Goal: Communication & Community: Answer question/provide support

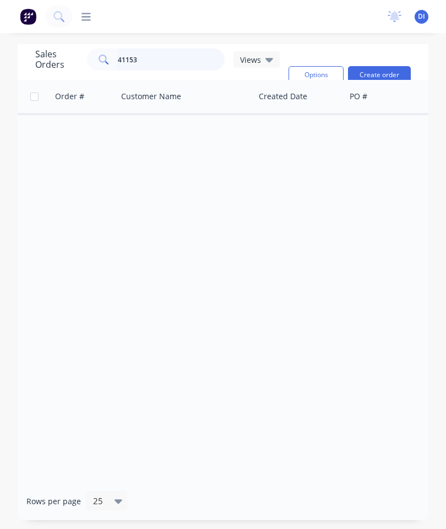
click at [175, 56] on input "41153" at bounding box center [171, 59] width 107 height 22
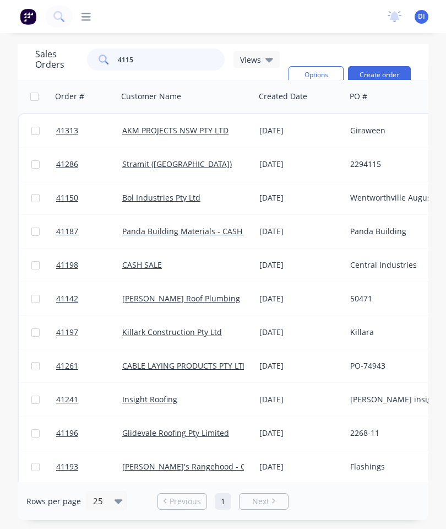
type input "41150"
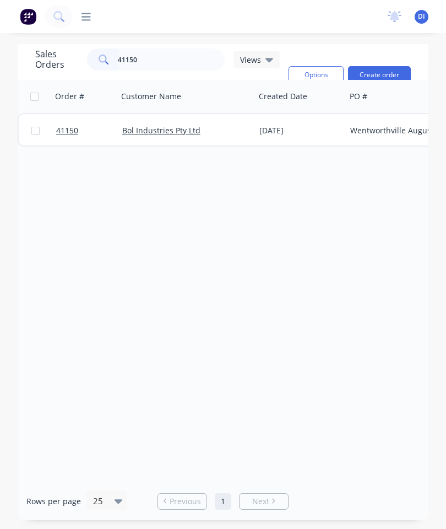
click at [73, 132] on span "41150" at bounding box center [67, 130] width 22 height 11
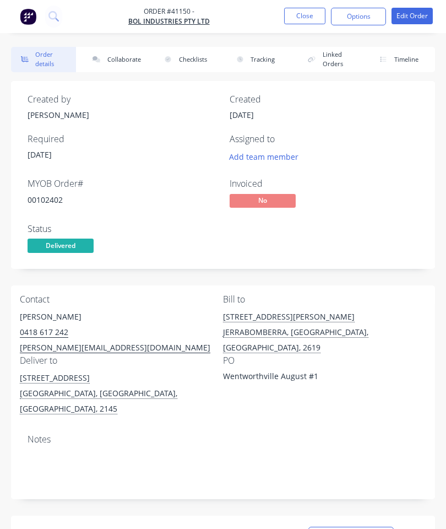
click at [120, 52] on button "Collaborate" at bounding box center [115, 59] width 65 height 25
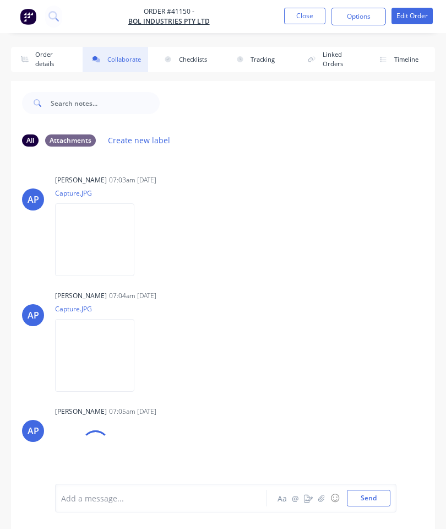
click at [320, 498] on icon "button" at bounding box center [321, 498] width 7 height 8
click at [368, 490] on button "Send" at bounding box center [369, 498] width 44 height 17
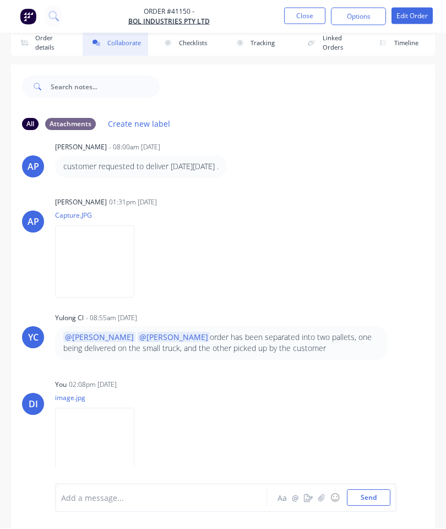
scroll to position [60, 0]
click at [321, 497] on icon "button" at bounding box center [321, 498] width 7 height 8
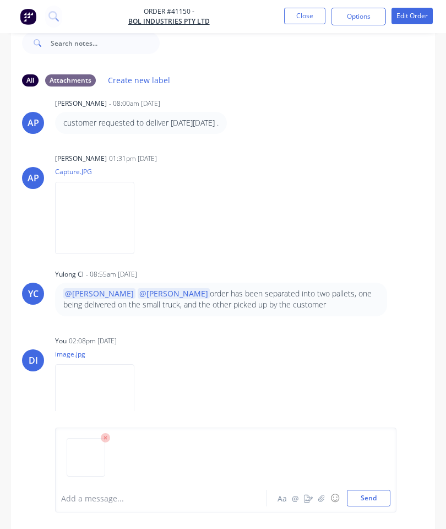
click at [365, 496] on button "Send" at bounding box center [369, 498] width 44 height 17
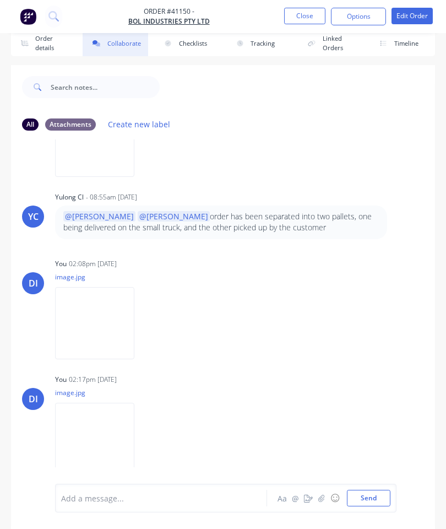
scroll to position [539, 0]
click at [187, 497] on div at bounding box center [164, 498] width 205 height 12
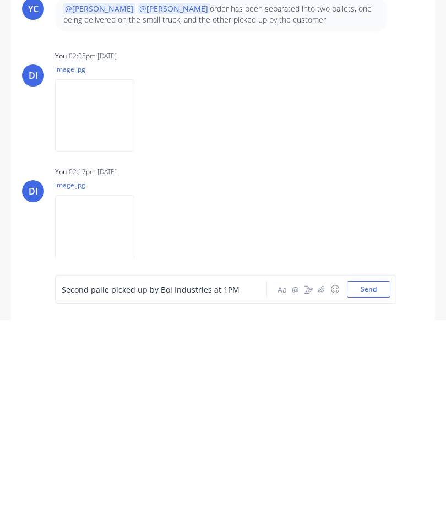
click at [108, 493] on span "Second palle picked up by Bol Industries at 1PM" at bounding box center [151, 498] width 178 height 10
click at [105, 493] on span "Second palle picked up by Bol Industries at 1PM" at bounding box center [151, 498] width 178 height 10
click at [130, 490] on div "Second pallet picked up by Bol Industries at 1PM" at bounding box center [163, 498] width 205 height 17
click at [140, 493] on span "Second pallet picked up by Bol Industries at 1PM" at bounding box center [152, 498] width 181 height 10
click at [171, 493] on span "Second pallet collected up by Bol Industries at 1PM" at bounding box center [156, 498] width 189 height 10
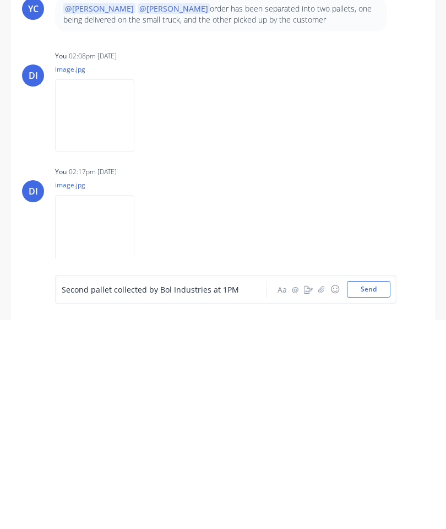
click at [373, 490] on button "Send" at bounding box center [369, 498] width 44 height 17
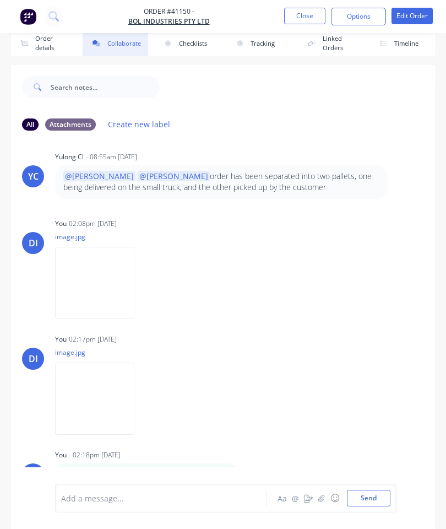
scroll to position [580, 0]
click at [315, 14] on button "Close" at bounding box center [304, 16] width 41 height 17
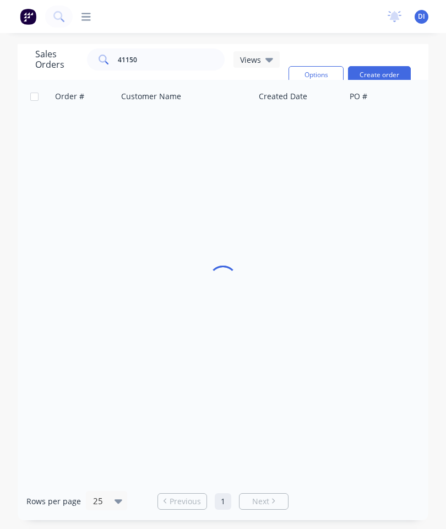
scroll to position [44, 0]
click at [160, 48] on input "41150" at bounding box center [171, 59] width 107 height 22
type input "4"
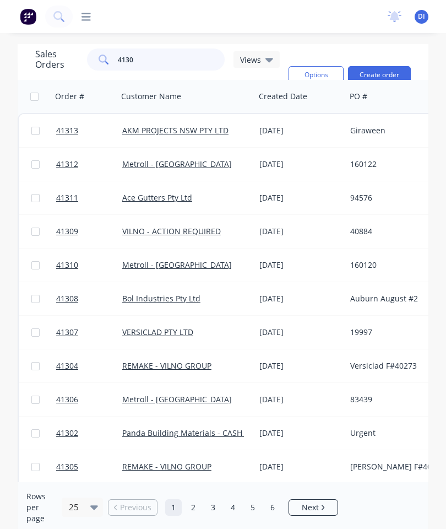
type input "41302"
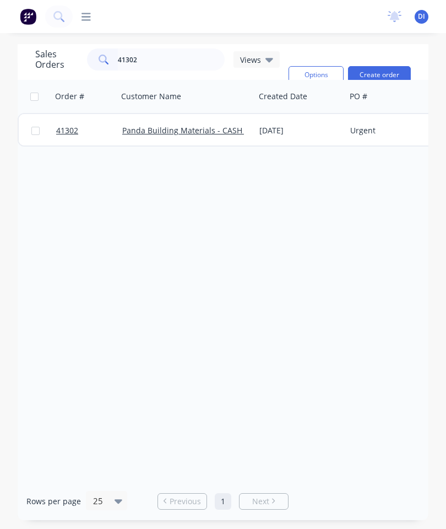
click at [67, 125] on span "41302" at bounding box center [67, 130] width 22 height 11
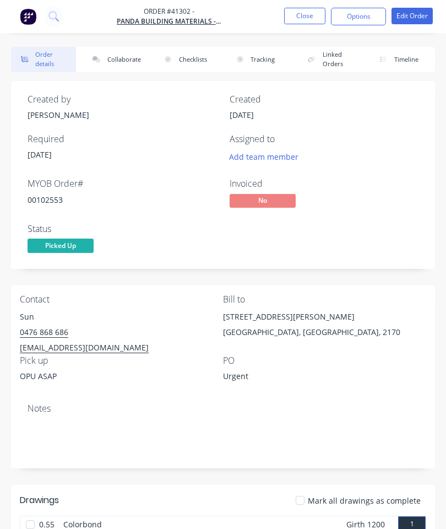
click at [119, 50] on button "Collaborate" at bounding box center [115, 59] width 65 height 25
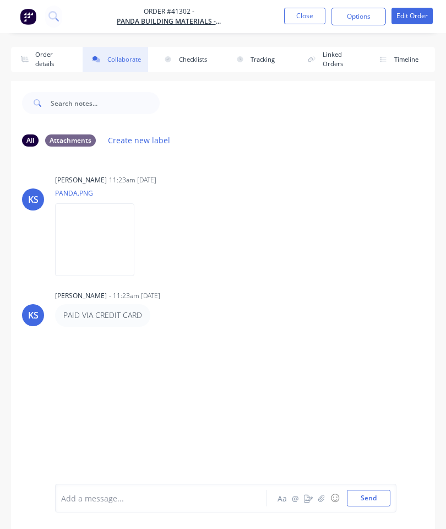
click at [181, 492] on div at bounding box center [164, 498] width 205 height 12
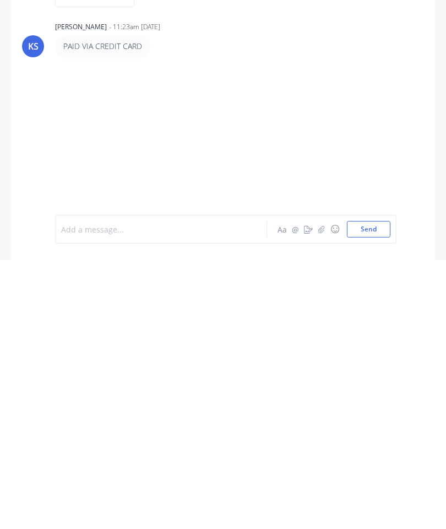
click at [319, 285] on div "All Attachments Create new label KS [PERSON_NAME] 11:23am [DATE] PANDA.PNG Labe…" at bounding box center [223, 335] width 424 height 420
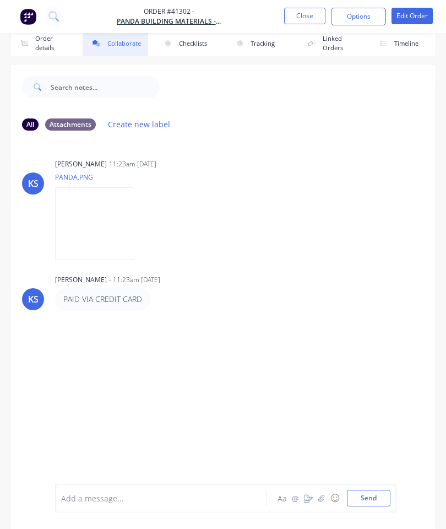
click at [320, 502] on button "button" at bounding box center [321, 497] width 13 height 13
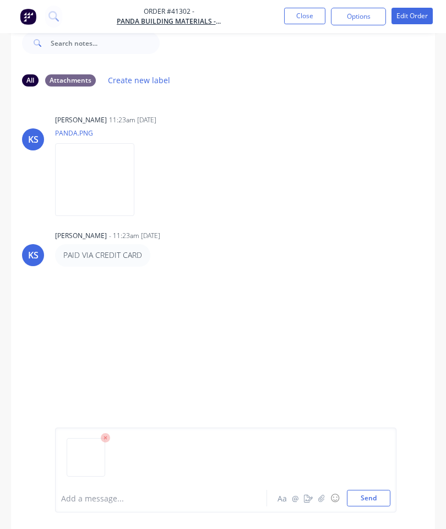
click at [370, 496] on button "Send" at bounding box center [369, 498] width 44 height 17
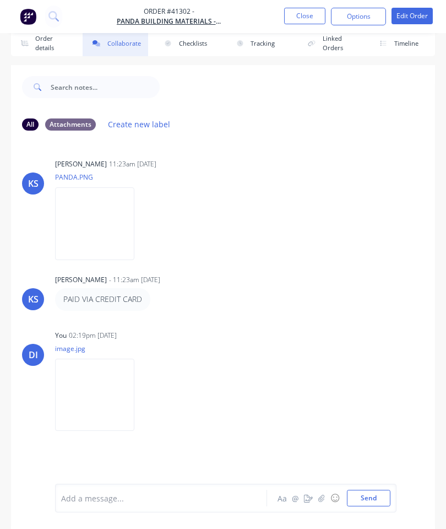
click at [305, 10] on button "Close" at bounding box center [304, 16] width 41 height 17
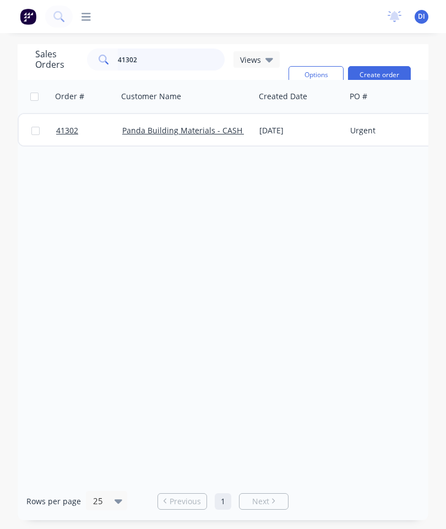
click at [170, 48] on input "41302" at bounding box center [171, 59] width 107 height 22
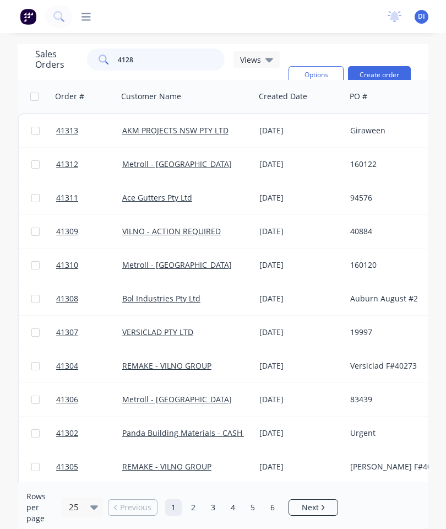
type input "41288"
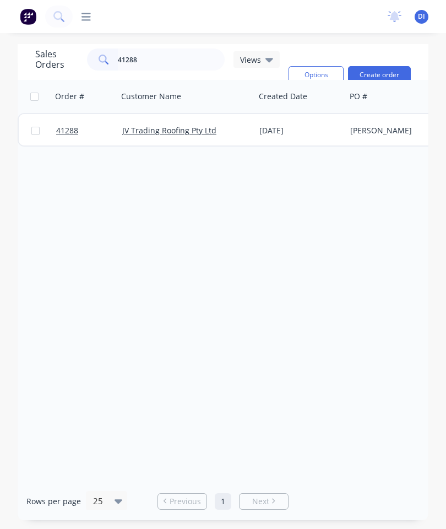
click at [63, 125] on span "41288" at bounding box center [67, 130] width 22 height 11
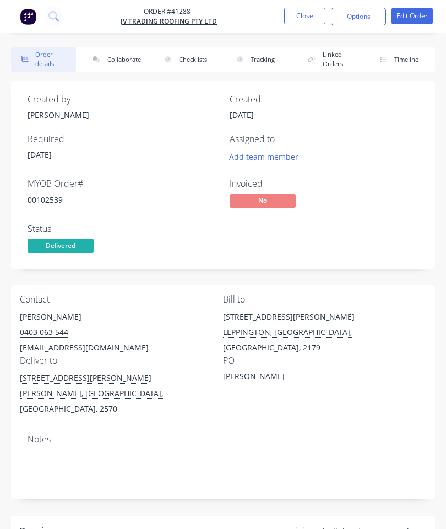
click at [114, 59] on button "Collaborate" at bounding box center [115, 59] width 65 height 25
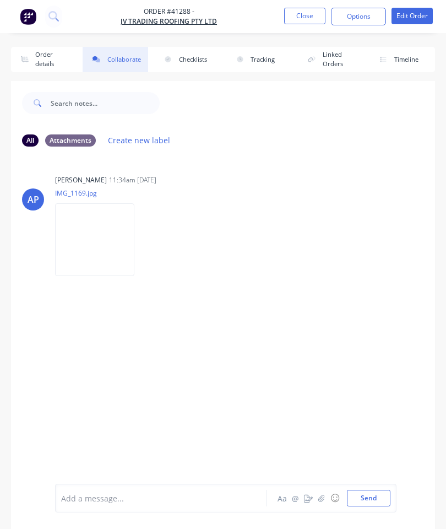
click at [325, 497] on icon "button" at bounding box center [321, 498] width 7 height 8
click at [369, 492] on button "Send" at bounding box center [369, 498] width 44 height 17
click at [300, 15] on button "Close" at bounding box center [304, 16] width 41 height 17
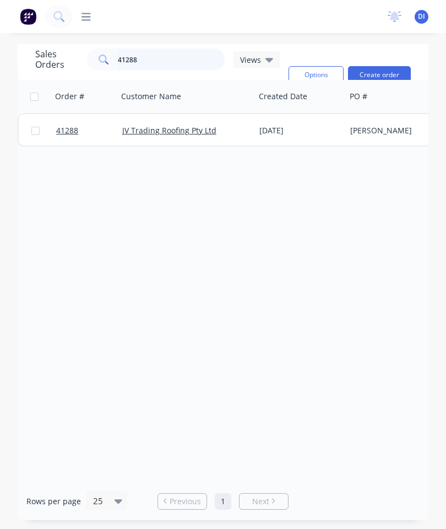
click at [173, 57] on input "41288" at bounding box center [171, 59] width 107 height 22
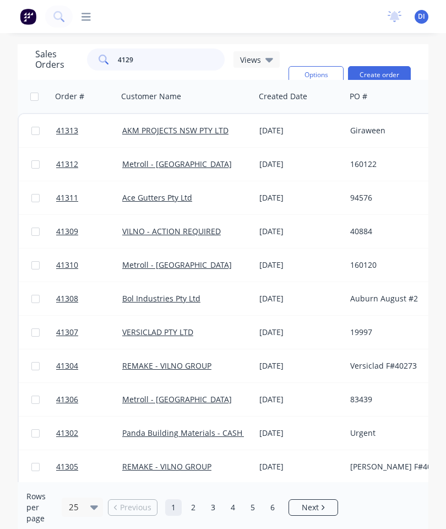
type input "41296"
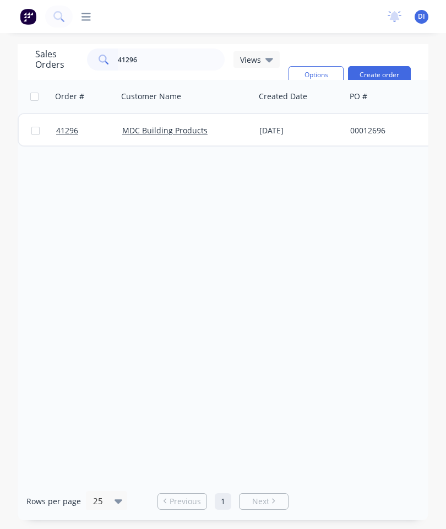
click at [67, 127] on span "41296" at bounding box center [67, 130] width 22 height 11
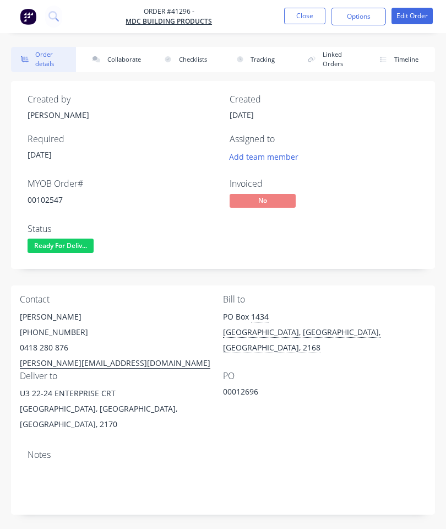
click at [121, 58] on button "Collaborate" at bounding box center [115, 59] width 65 height 25
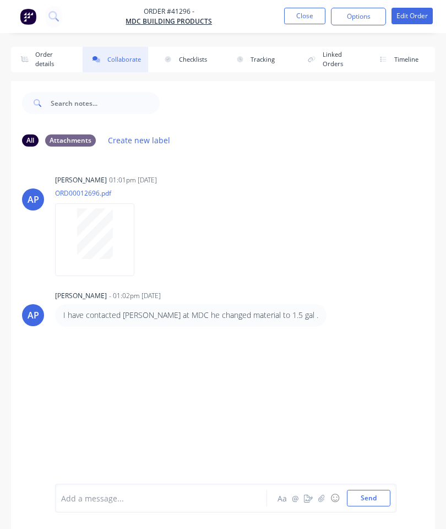
click at [180, 492] on div at bounding box center [164, 498] width 205 height 12
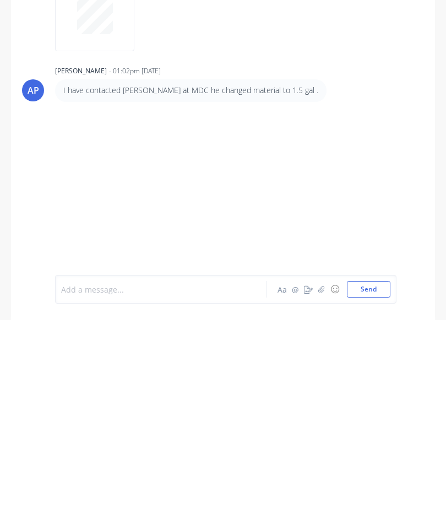
click at [319, 494] on icon "button" at bounding box center [321, 498] width 7 height 8
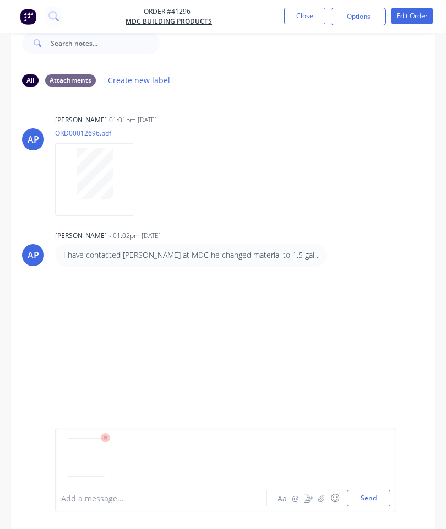
click at [366, 492] on button "Send" at bounding box center [369, 498] width 44 height 17
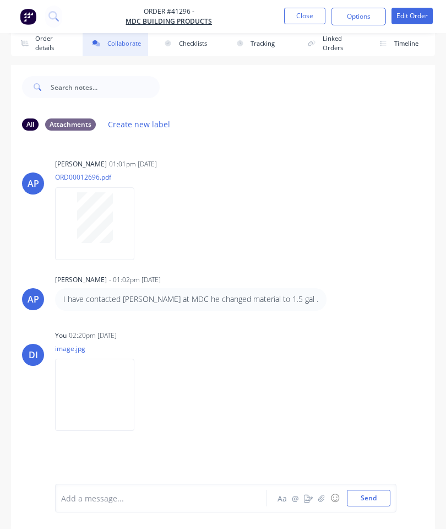
click at [301, 12] on button "Close" at bounding box center [304, 16] width 41 height 17
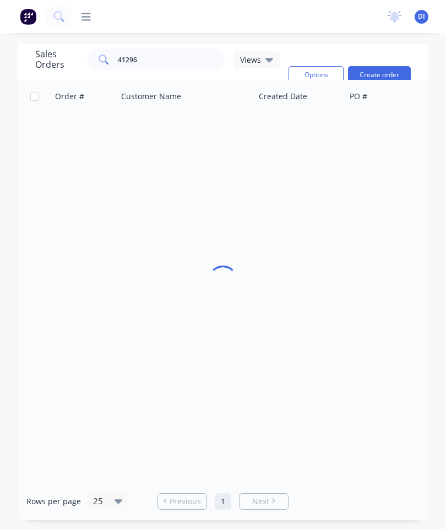
scroll to position [44, 0]
click at [165, 48] on input "41296" at bounding box center [171, 59] width 107 height 22
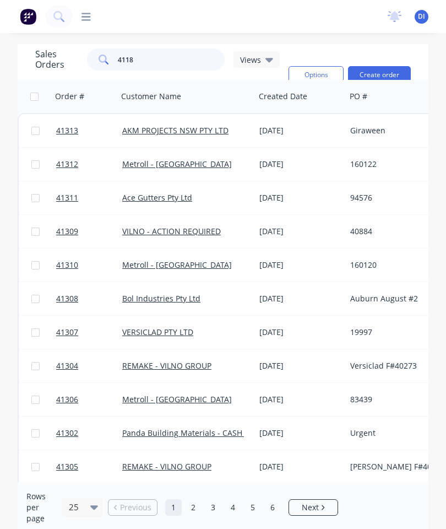
type input "41187"
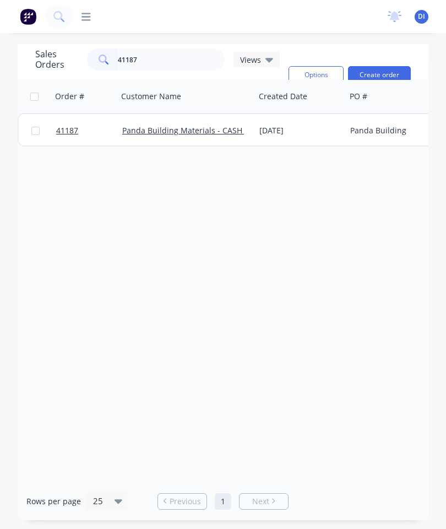
click at [62, 125] on span "41187" at bounding box center [67, 130] width 22 height 11
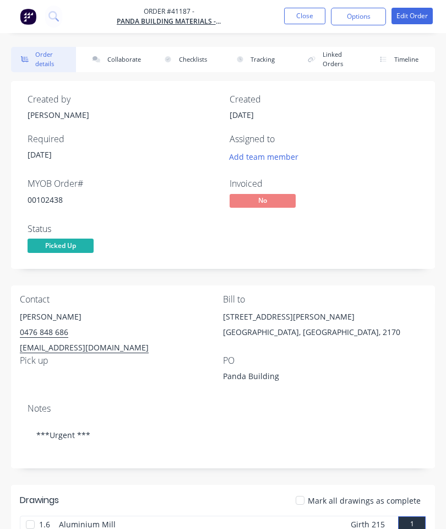
click at [116, 54] on button "Collaborate" at bounding box center [115, 59] width 65 height 25
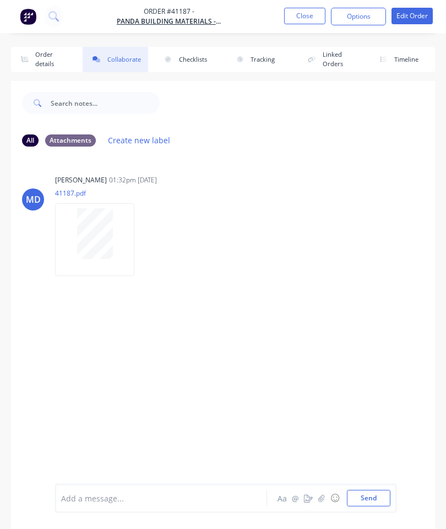
click at [318, 496] on button "button" at bounding box center [321, 497] width 13 height 13
click at [361, 490] on button "Send" at bounding box center [369, 498] width 44 height 17
click at [309, 14] on button "Close" at bounding box center [304, 16] width 41 height 17
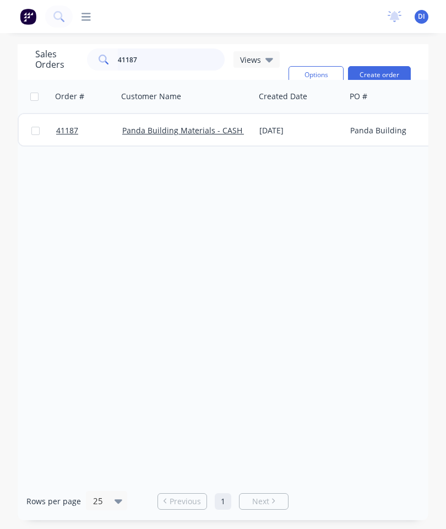
click at [199, 66] on input "41187" at bounding box center [171, 59] width 107 height 22
type input "4"
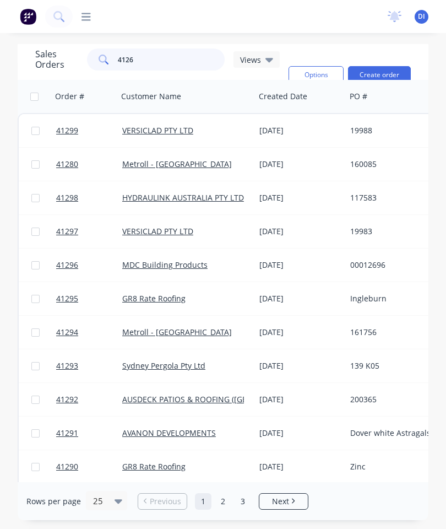
type input "41261"
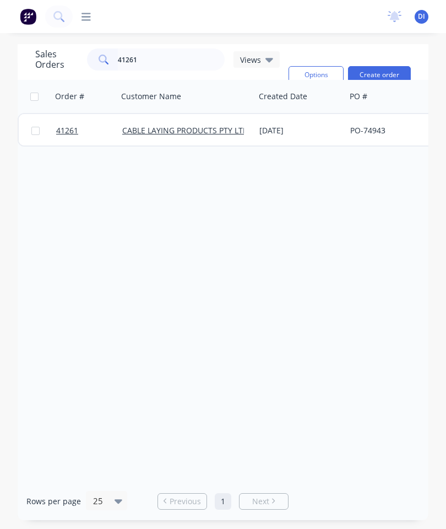
click at [66, 129] on span "41261" at bounding box center [67, 130] width 22 height 11
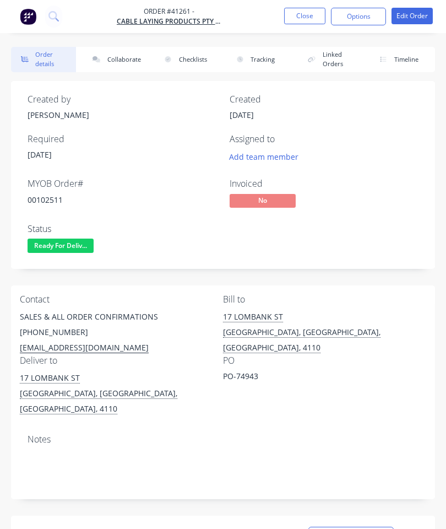
click at [118, 56] on button "Collaborate" at bounding box center [115, 59] width 65 height 25
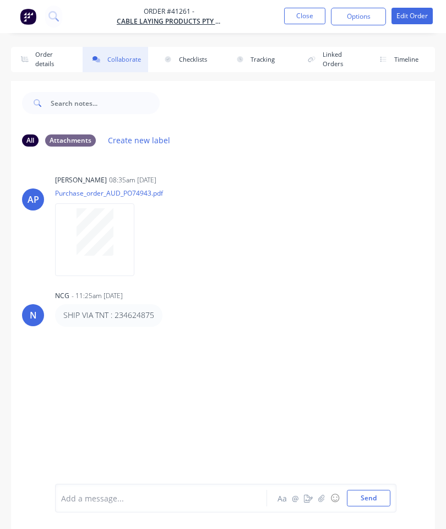
click at [323, 495] on icon "button" at bounding box center [321, 497] width 6 height 7
click at [375, 494] on button "Send" at bounding box center [369, 498] width 44 height 17
click at [311, 11] on button "Close" at bounding box center [304, 16] width 41 height 17
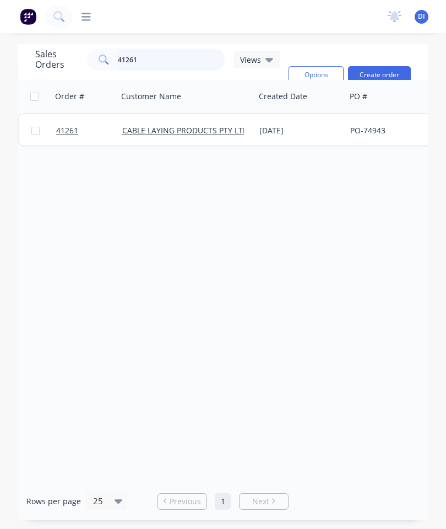
click at [171, 57] on input "41261" at bounding box center [171, 59] width 107 height 22
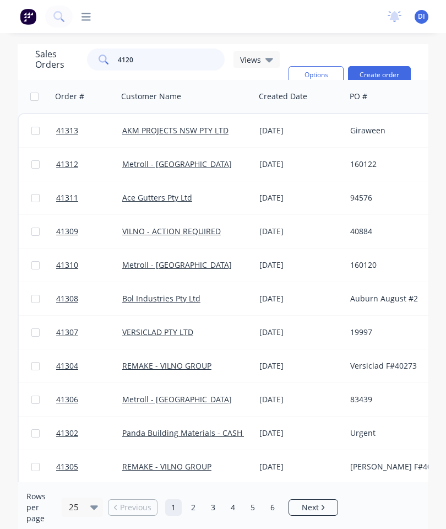
type input "41200"
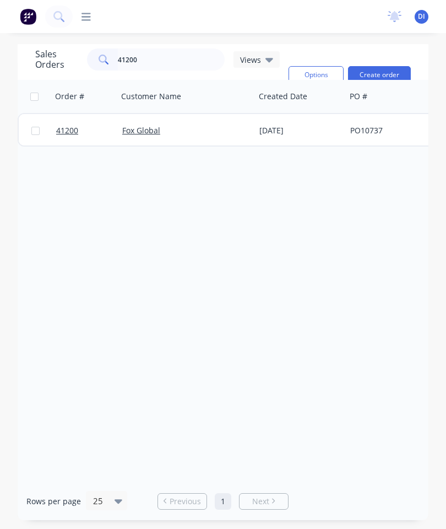
click at [65, 131] on span "41200" at bounding box center [67, 130] width 22 height 11
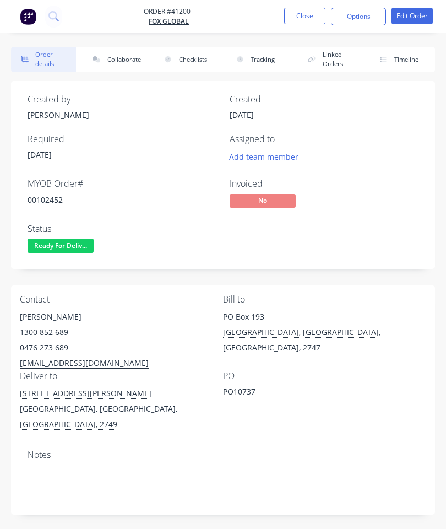
click at [120, 56] on button "Collaborate" at bounding box center [115, 59] width 65 height 25
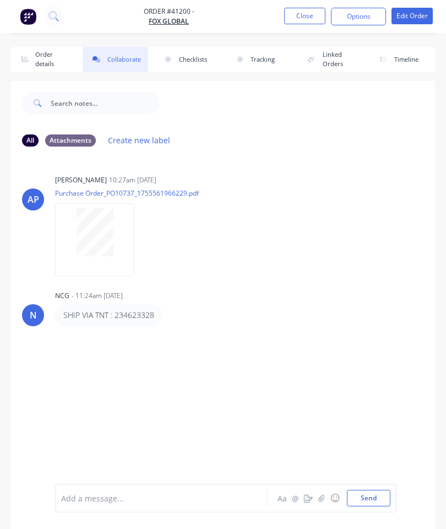
click at [325, 498] on icon "button" at bounding box center [321, 498] width 7 height 8
click at [373, 492] on button "Send" at bounding box center [369, 498] width 44 height 17
click at [311, 4] on nav "Order #41200 - Fox Global Close Options Edit Order" at bounding box center [223, 16] width 446 height 33
click at [296, 12] on button "Close" at bounding box center [304, 16] width 41 height 17
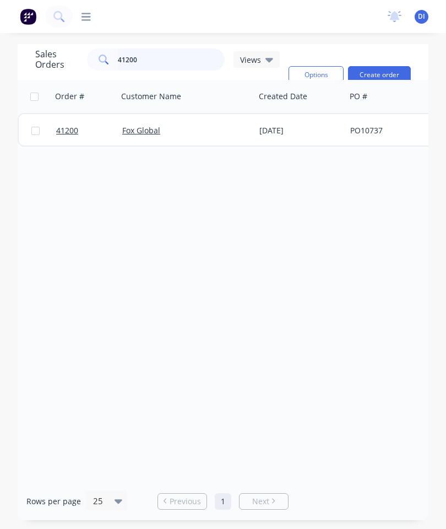
click at [173, 58] on input "41200" at bounding box center [171, 59] width 107 height 22
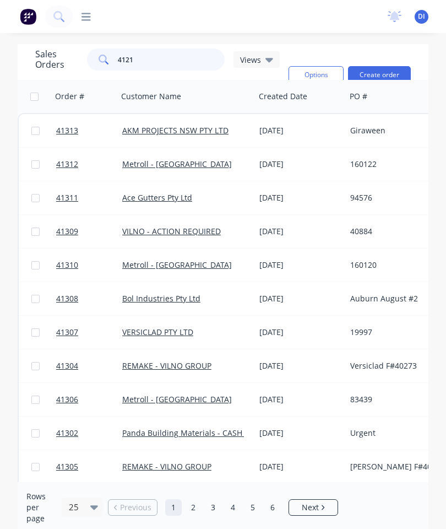
type input "41214"
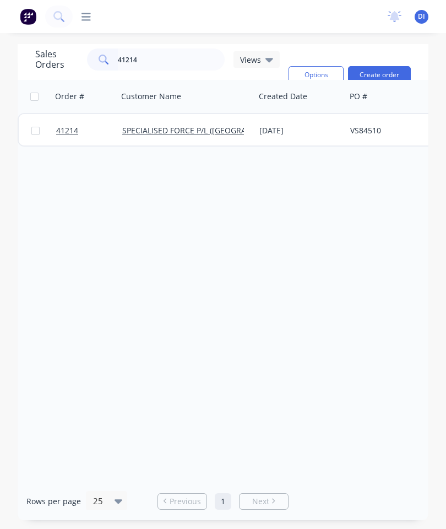
click at [69, 130] on span "41214" at bounding box center [67, 130] width 22 height 11
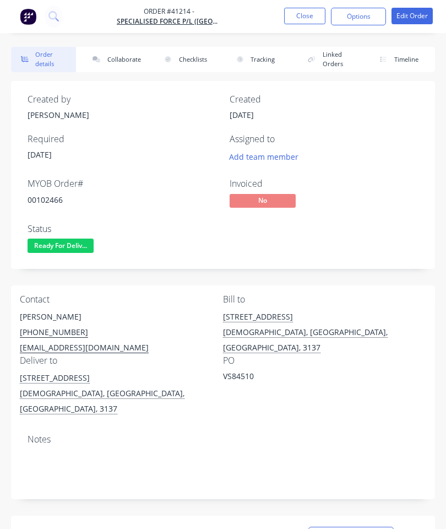
click at [126, 57] on button "Collaborate" at bounding box center [115, 59] width 65 height 25
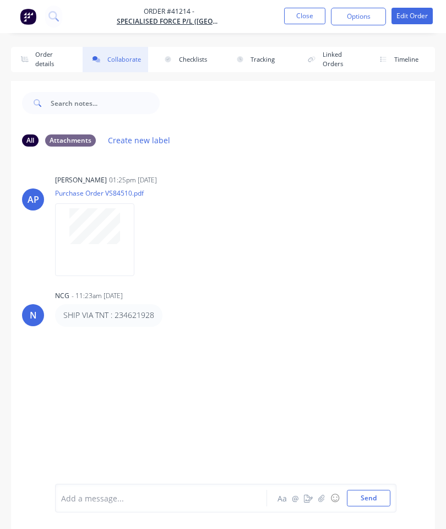
click at [318, 492] on button "button" at bounding box center [321, 497] width 13 height 13
click at [371, 491] on button "Send" at bounding box center [369, 498] width 44 height 17
click at [294, 16] on button "Close" at bounding box center [304, 16] width 41 height 17
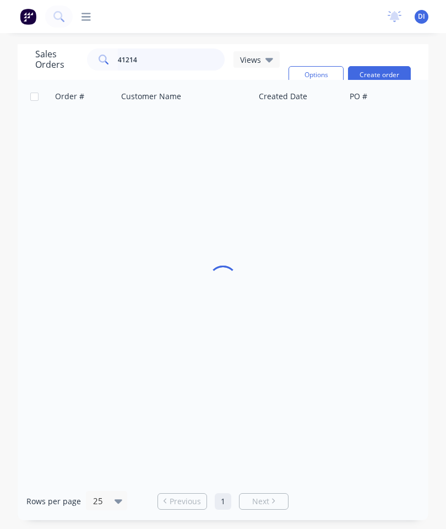
click at [177, 58] on input "41214" at bounding box center [171, 59] width 107 height 22
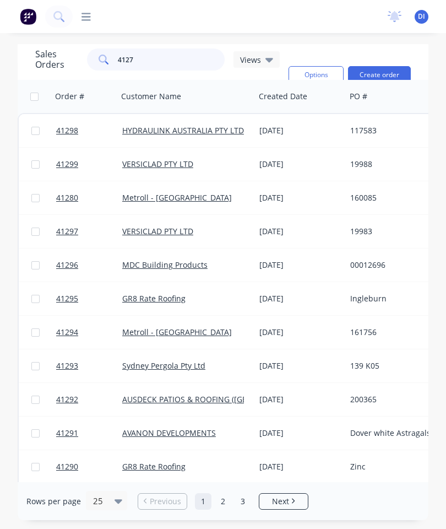
type input "41271"
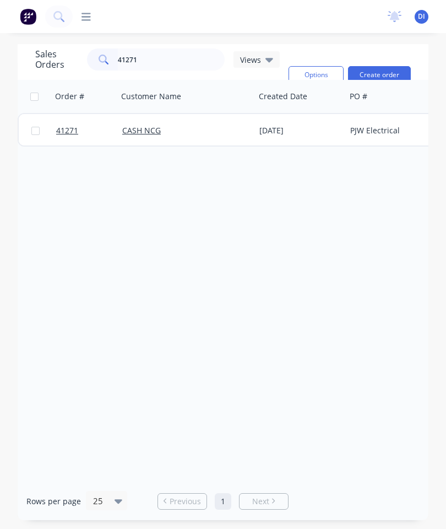
click at [66, 133] on span "41271" at bounding box center [67, 130] width 22 height 11
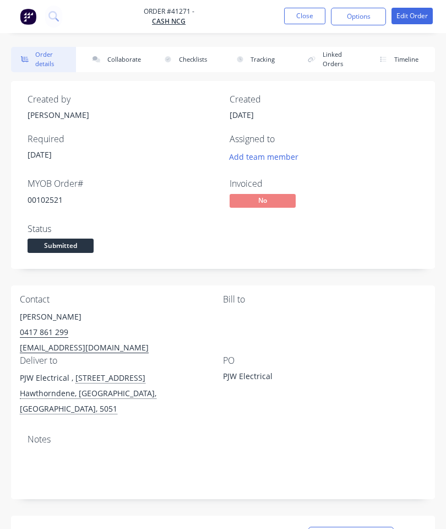
click at [120, 58] on button "Collaborate" at bounding box center [115, 59] width 65 height 25
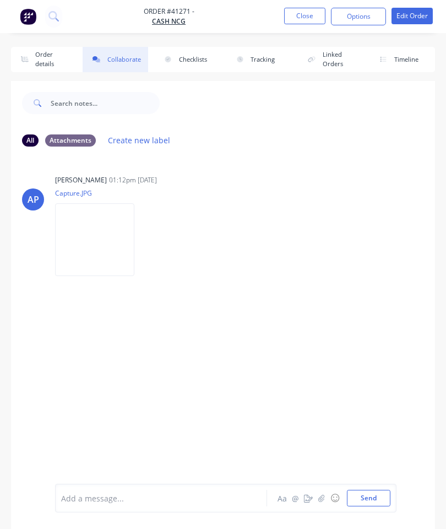
click at [321, 503] on button "button" at bounding box center [321, 497] width 13 height 13
click at [312, 15] on button "Close" at bounding box center [304, 16] width 41 height 17
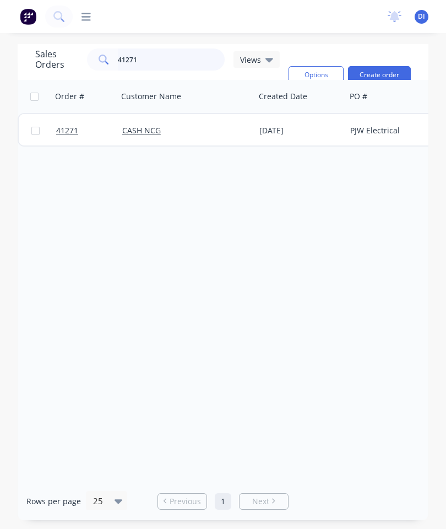
click at [173, 66] on input "41271" at bounding box center [171, 59] width 107 height 22
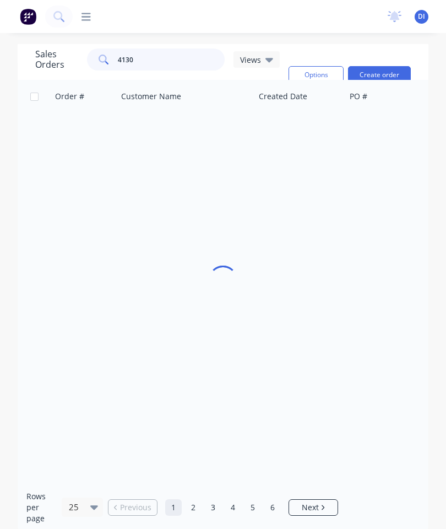
type input "41304"
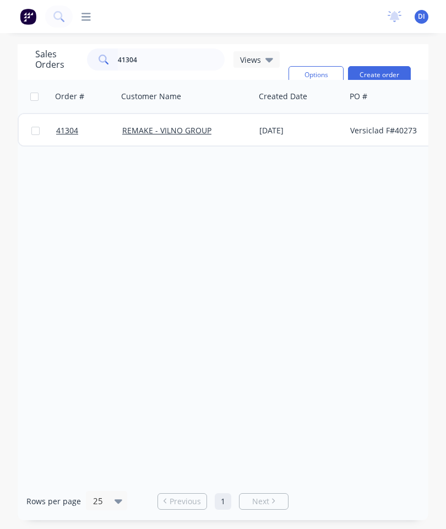
click at [68, 132] on span "41304" at bounding box center [67, 130] width 22 height 11
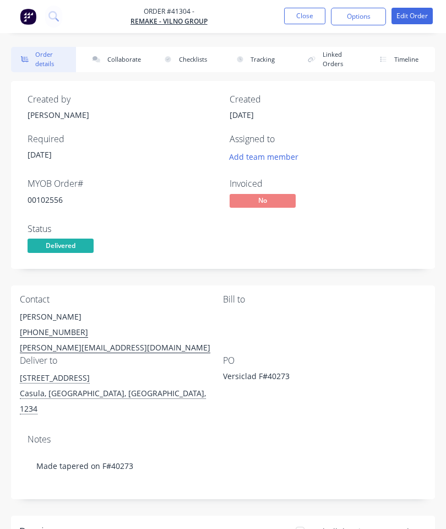
click at [118, 66] on button "Collaborate" at bounding box center [115, 59] width 65 height 25
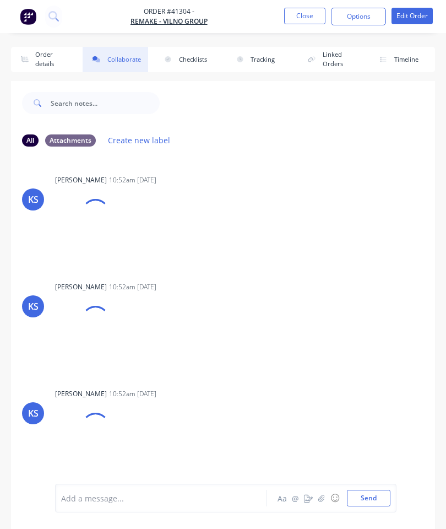
click at [317, 495] on button "button" at bounding box center [321, 497] width 13 height 13
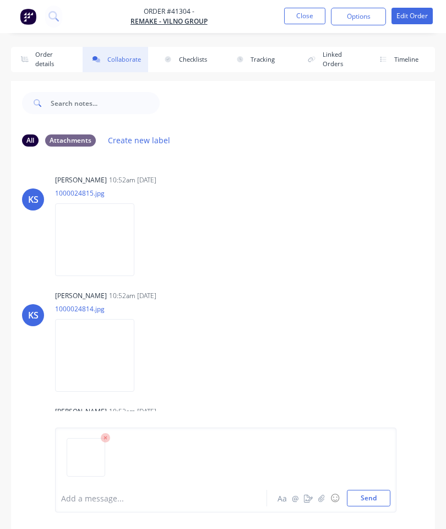
click at [373, 495] on button "Send" at bounding box center [369, 498] width 44 height 17
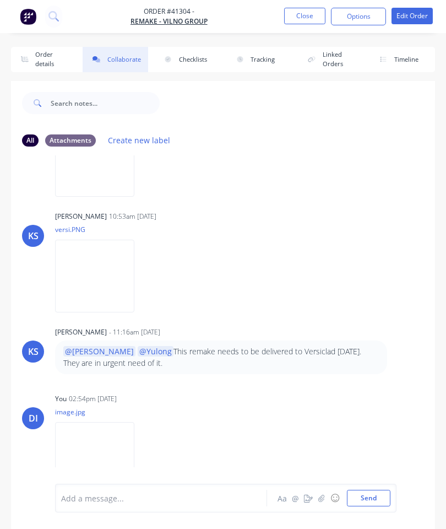
scroll to position [310, 0]
click at [308, 17] on button "Close" at bounding box center [304, 16] width 41 height 17
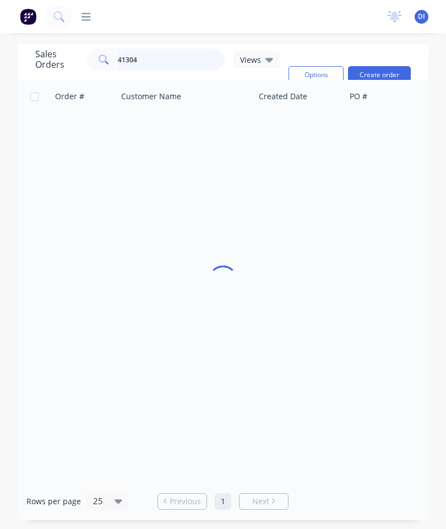
click at [183, 56] on input "41304" at bounding box center [171, 59] width 107 height 22
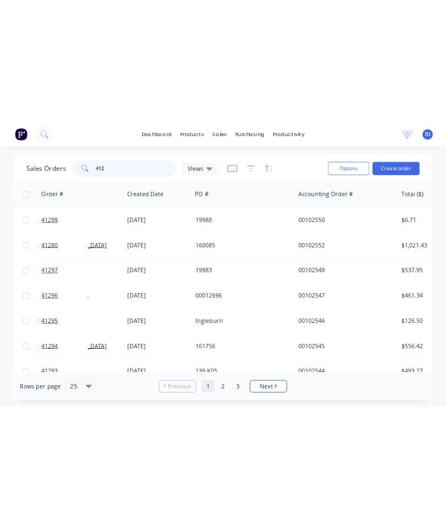
scroll to position [0, 90]
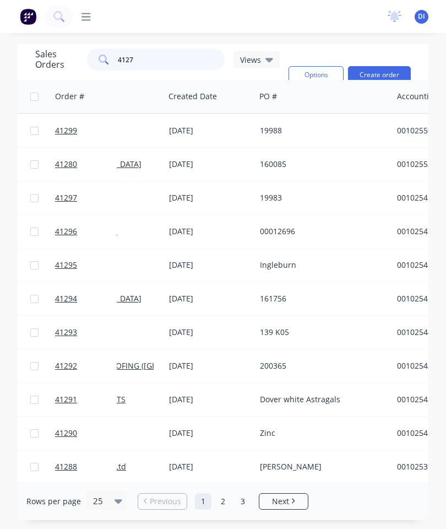
type input "41275"
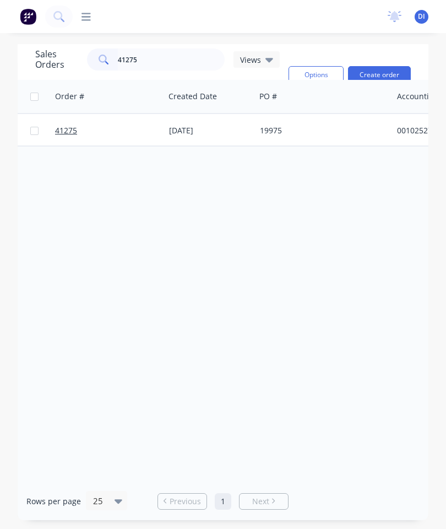
click at [64, 126] on span "41275" at bounding box center [66, 130] width 22 height 11
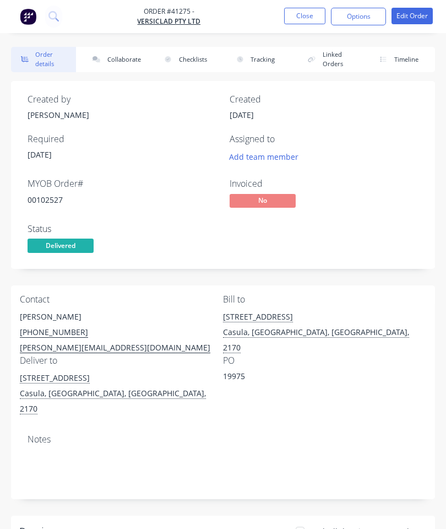
click at [116, 56] on button "Collaborate" at bounding box center [115, 59] width 65 height 25
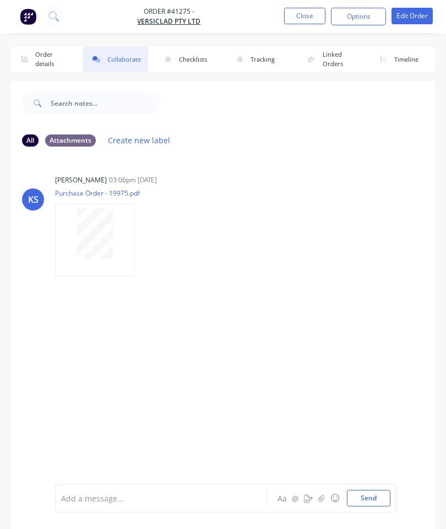
click at [316, 495] on button "button" at bounding box center [321, 497] width 13 height 13
click at [375, 495] on button "Send" at bounding box center [369, 498] width 44 height 17
click at [311, 14] on button "Close" at bounding box center [304, 16] width 41 height 17
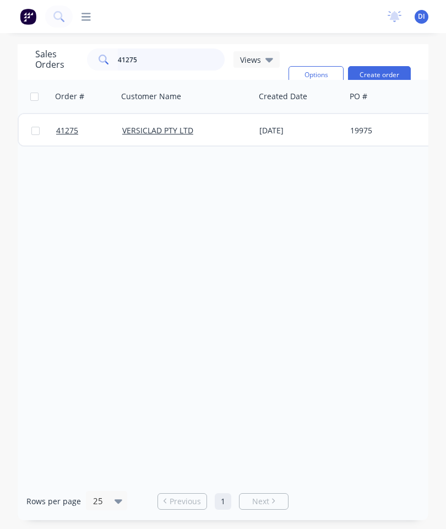
click at [174, 61] on input "41275" at bounding box center [171, 59] width 107 height 22
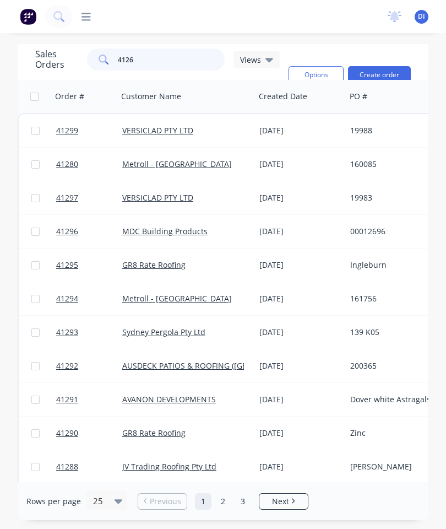
type input "41266"
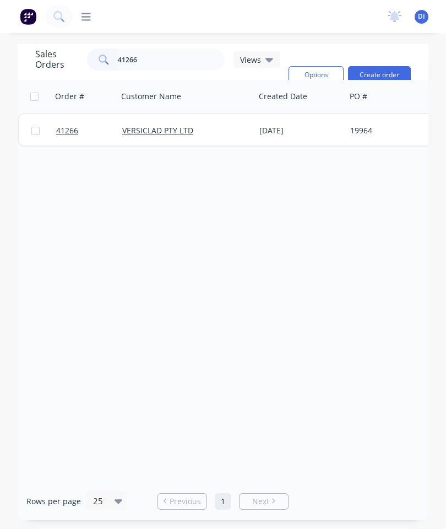
click at [64, 129] on span "41266" at bounding box center [67, 130] width 22 height 11
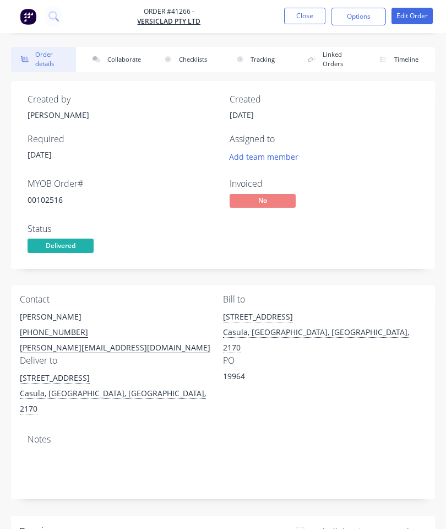
click at [121, 62] on button "Collaborate" at bounding box center [115, 59] width 65 height 25
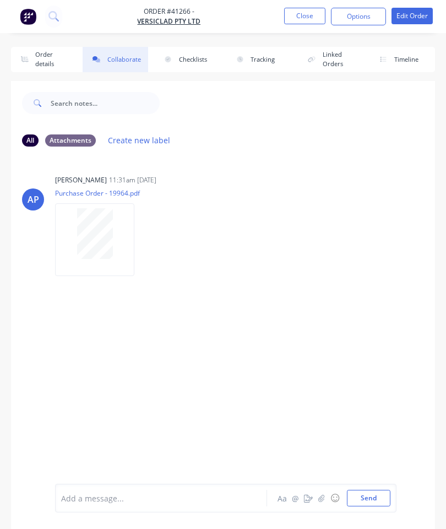
click at [326, 493] on button "button" at bounding box center [321, 497] width 13 height 13
click at [324, 494] on icon "button" at bounding box center [321, 498] width 7 height 8
click at [370, 497] on button "Send" at bounding box center [369, 498] width 44 height 17
